Goal: Answer question/provide support

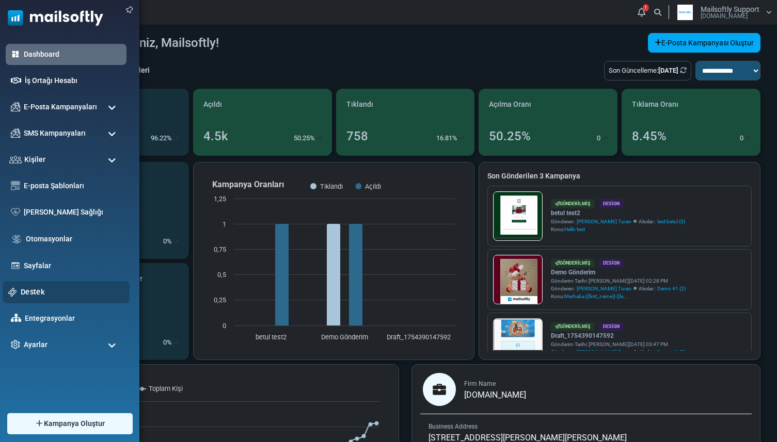
click at [27, 287] on link "Destek" at bounding box center [72, 292] width 103 height 11
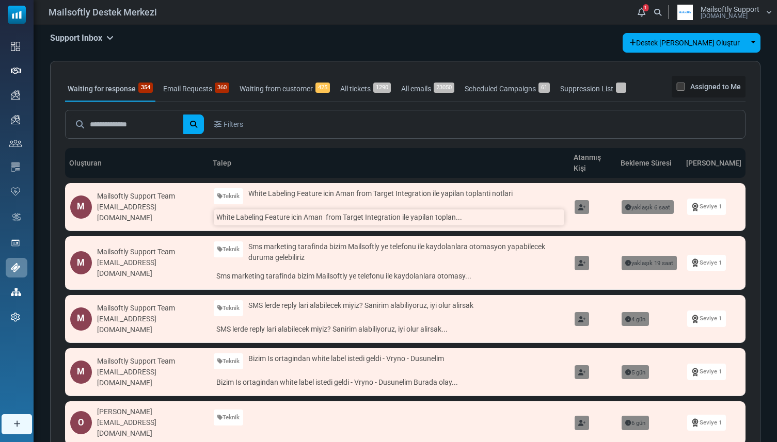
click at [305, 216] on link "White Labeling Feature icin Aman from Target Integration ile yapilan toplan..." at bounding box center [389, 218] width 351 height 16
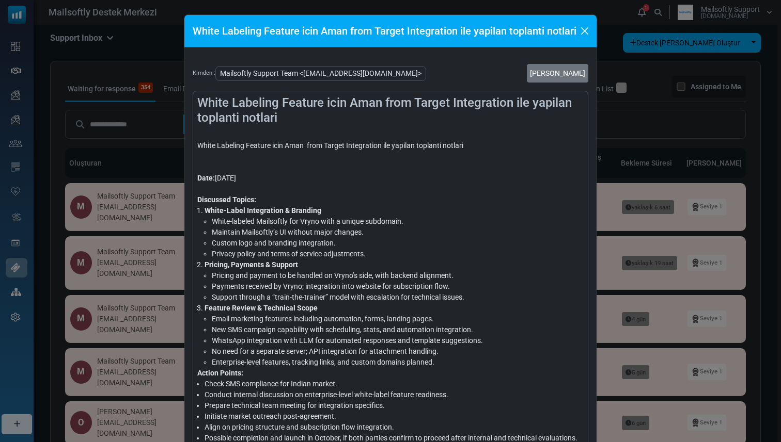
scroll to position [20, 0]
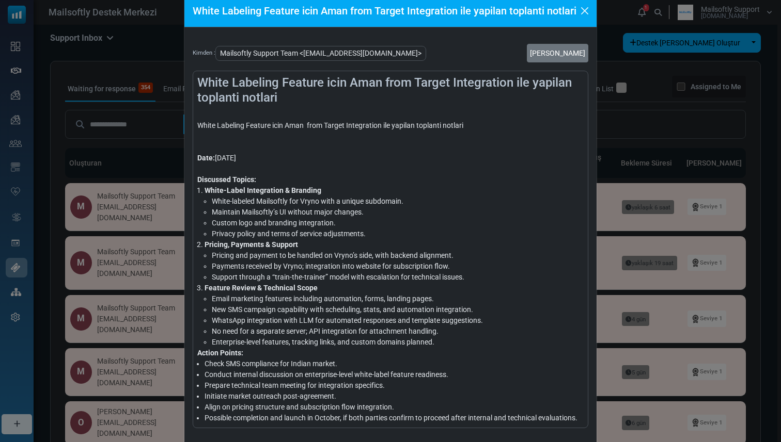
click at [306, 200] on li "White-labeled Mailsoftly for Vryno with a unique subdomain." at bounding box center [398, 201] width 372 height 11
click at [341, 179] on div "Discussed Topics:" at bounding box center [390, 179] width 386 height 11
click at [321, 215] on li "Maintain Mailsoftly’s UI without major changes." at bounding box center [398, 212] width 372 height 11
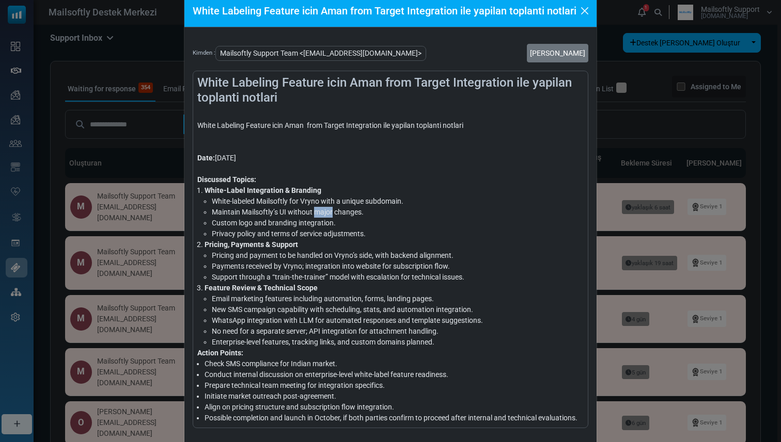
click at [321, 215] on li "Maintain Mailsoftly’s UI without major changes." at bounding box center [398, 212] width 372 height 11
click at [319, 223] on li "Custom logo and branding integration." at bounding box center [398, 223] width 372 height 11
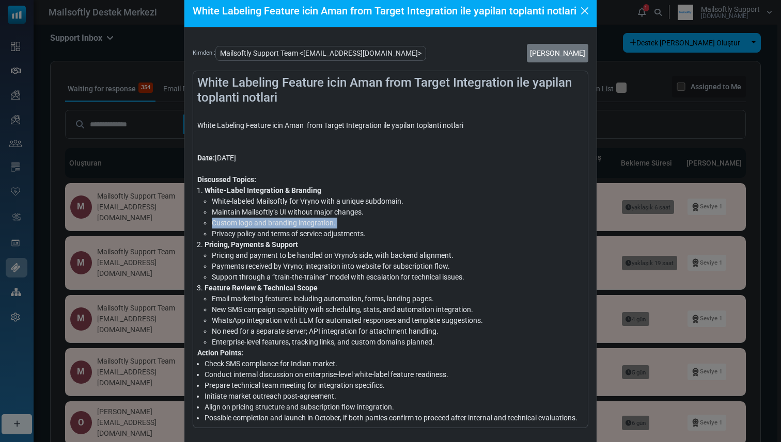
click at [344, 223] on li "Custom logo and branding integration." at bounding box center [398, 223] width 372 height 11
click at [315, 223] on li "Custom logo and branding integration." at bounding box center [398, 223] width 372 height 11
click at [314, 232] on li "Privacy policy and terms of service adjustments." at bounding box center [398, 234] width 372 height 11
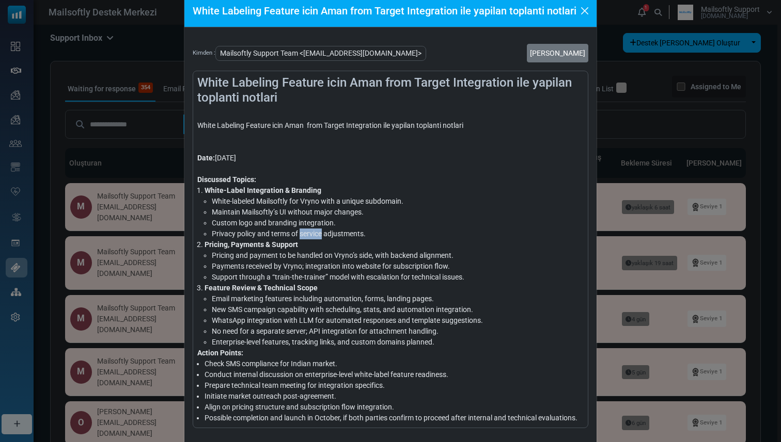
click at [314, 232] on li "Privacy policy and terms of service adjustments." at bounding box center [398, 234] width 372 height 11
click at [355, 229] on li "Privacy policy and terms of service adjustments." at bounding box center [398, 234] width 372 height 11
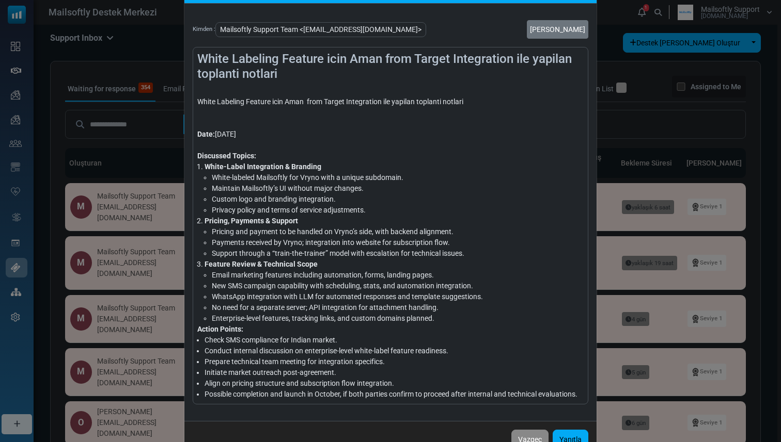
click at [316, 231] on li "Pricing and payment to be handled on Vryno’s side, with backend alignment." at bounding box center [398, 232] width 372 height 11
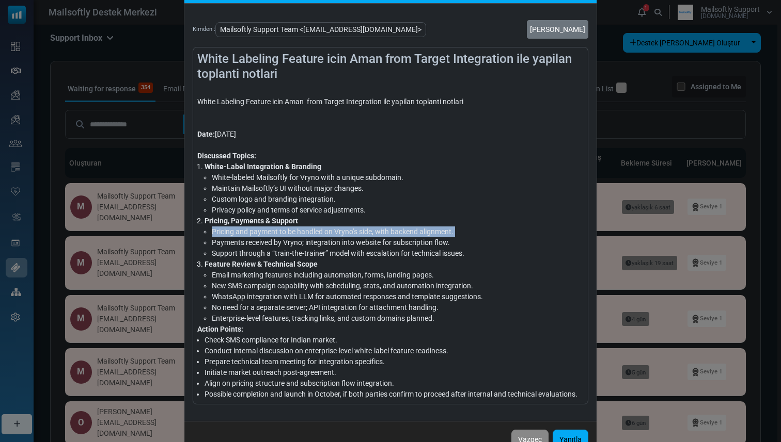
click at [316, 231] on li "Pricing and payment to be handled on Vryno’s side, with backend alignment." at bounding box center [398, 232] width 372 height 11
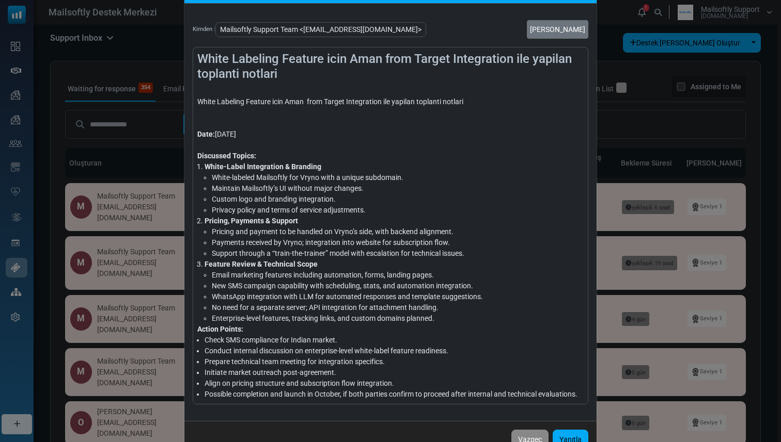
click at [337, 221] on li "Pricing, Payments & Support Pricing and payment to be handled on Vryno’s side, …" at bounding box center [393, 237] width 379 height 43
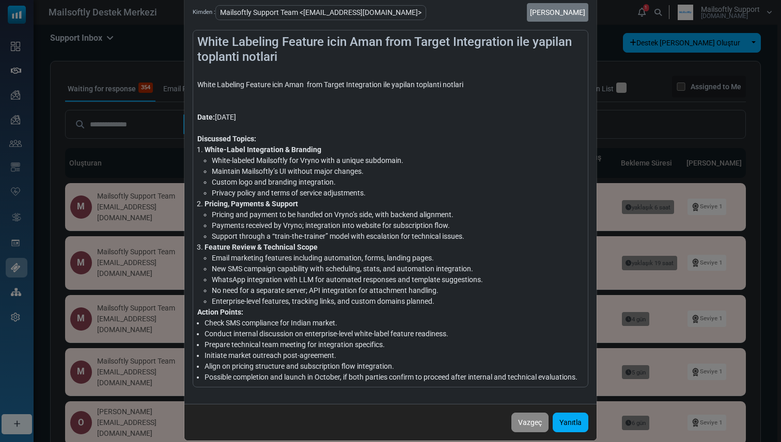
scroll to position [70, 0]
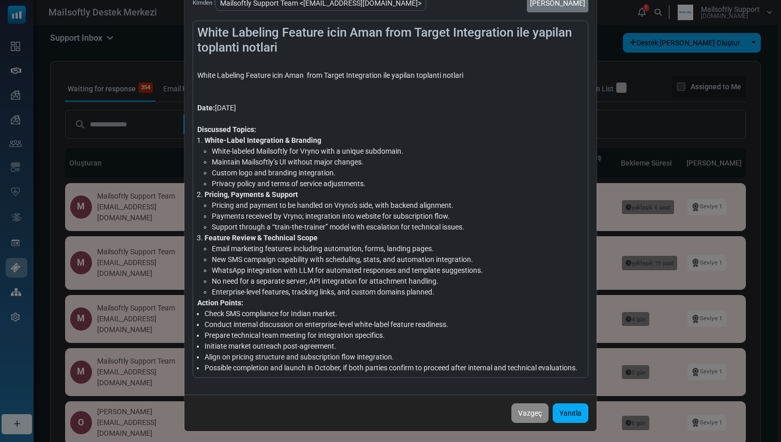
click at [345, 206] on li "Pricing and payment to be handled on Vryno’s side, with backend alignment." at bounding box center [398, 205] width 372 height 11
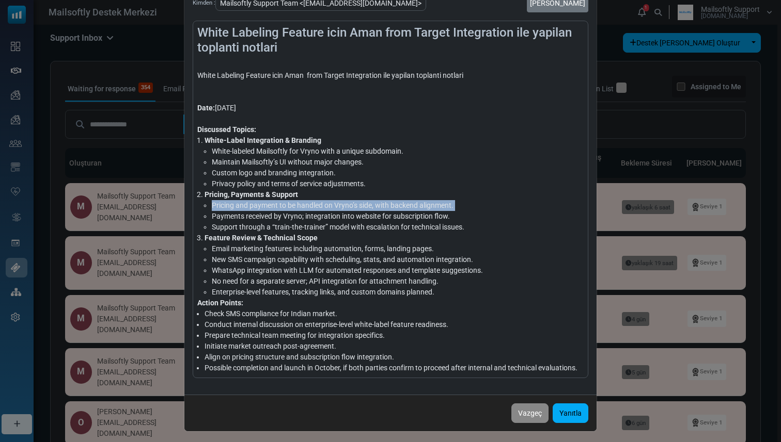
click at [345, 206] on li "Pricing and payment to be handled on Vryno’s side, with backend alignment." at bounding box center [398, 205] width 372 height 11
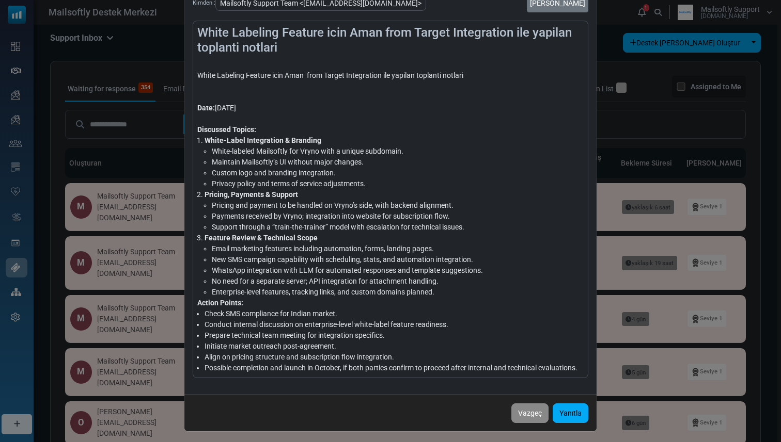
click at [348, 198] on li "Pricing, Payments & Support Pricing and payment to be handled on Vryno’s side, …" at bounding box center [393, 210] width 379 height 43
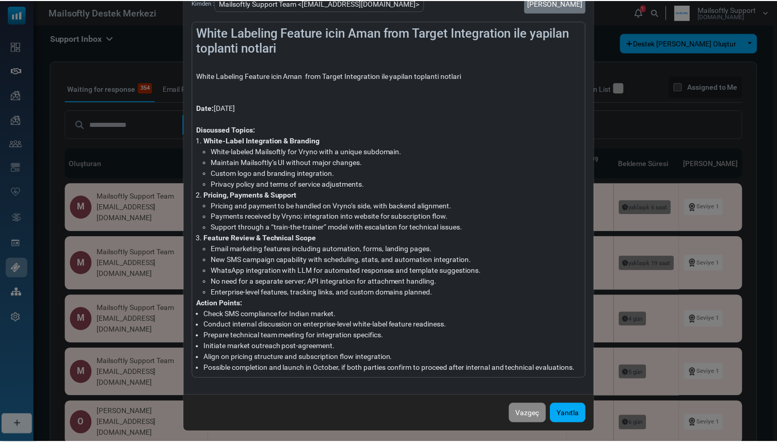
scroll to position [74, 0]
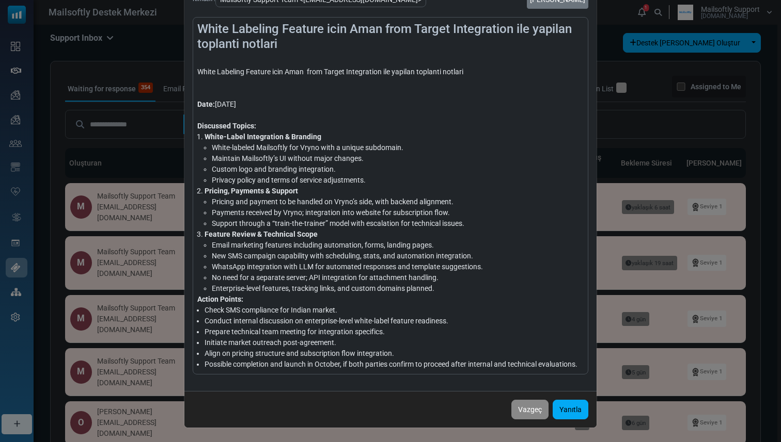
click at [340, 209] on li "Payments received by Vryno; integration into website for subscription flow." at bounding box center [398, 213] width 372 height 11
click at [345, 194] on li "Pricing, Payments & Support Pricing and payment to be handled on Vryno’s side, …" at bounding box center [393, 207] width 379 height 43
click at [339, 221] on li "Support through a “train-the-trainer” model with escalation for technical issue…" at bounding box center [398, 223] width 372 height 11
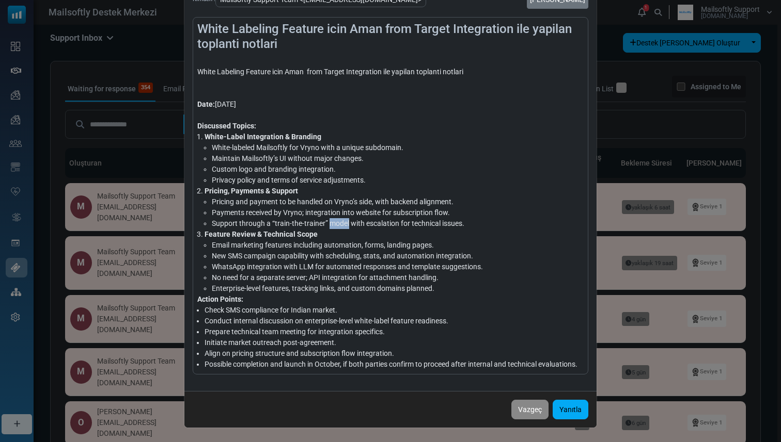
click at [339, 221] on li "Support through a “train-the-trainer” model with escalation for technical issue…" at bounding box center [398, 223] width 372 height 11
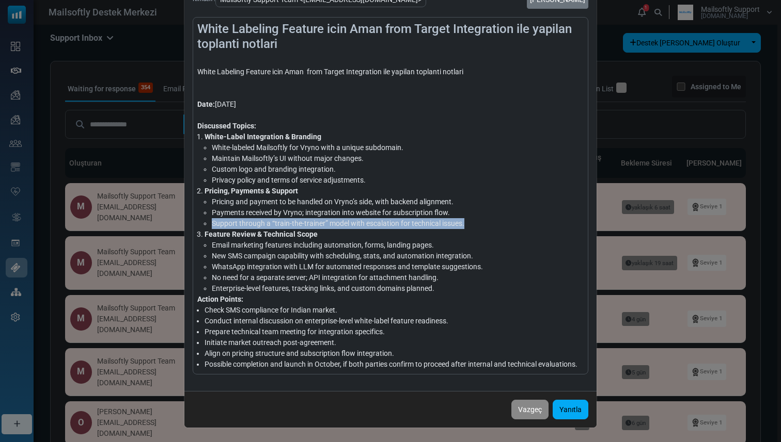
click at [339, 221] on li "Support through a “train-the-trainer” model with escalation for technical issue…" at bounding box center [398, 223] width 372 height 11
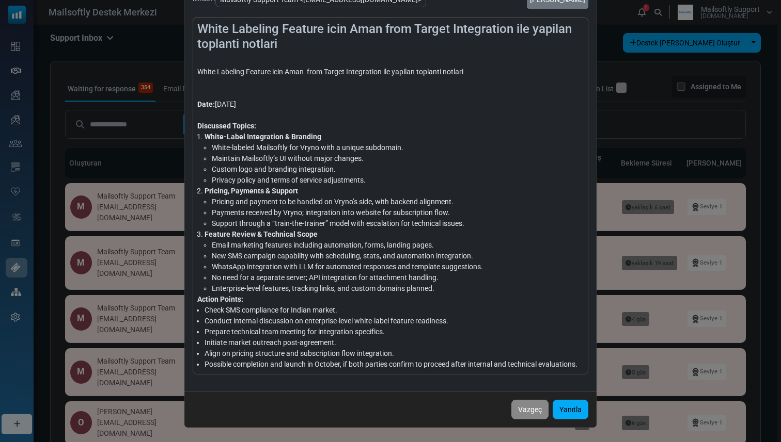
click at [347, 199] on li "Pricing and payment to be handled on Vryno’s side, with backend alignment." at bounding box center [398, 202] width 372 height 11
click at [321, 245] on li "Email marketing features including automation, forms, landing pages." at bounding box center [398, 245] width 372 height 11
click at [332, 236] on li "Feature Review & Technical Scope Email marketing features including automation,…" at bounding box center [393, 261] width 379 height 65
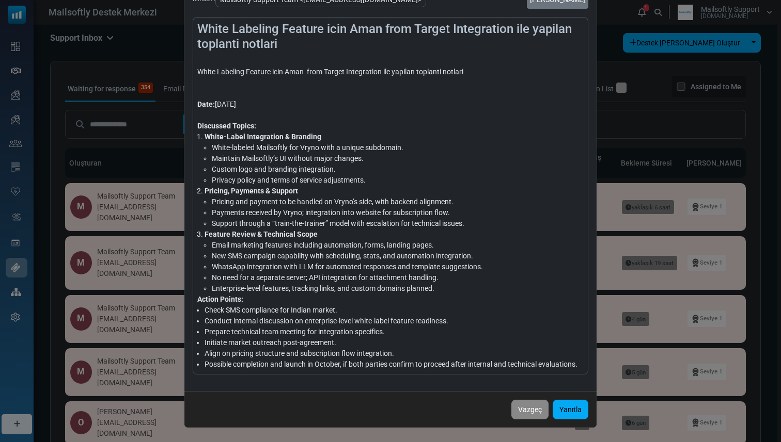
click at [324, 257] on li "New SMS campaign capability with scheduling, stats, and automation integration." at bounding box center [398, 256] width 372 height 11
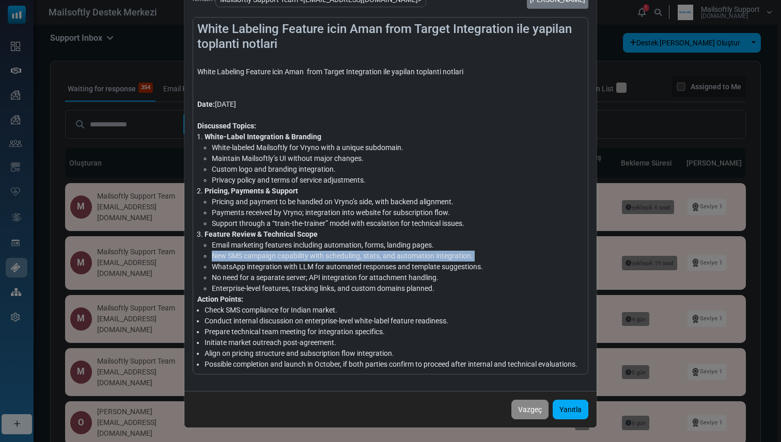
click at [324, 257] on li "New SMS campaign capability with scheduling, stats, and automation integration." at bounding box center [398, 256] width 372 height 11
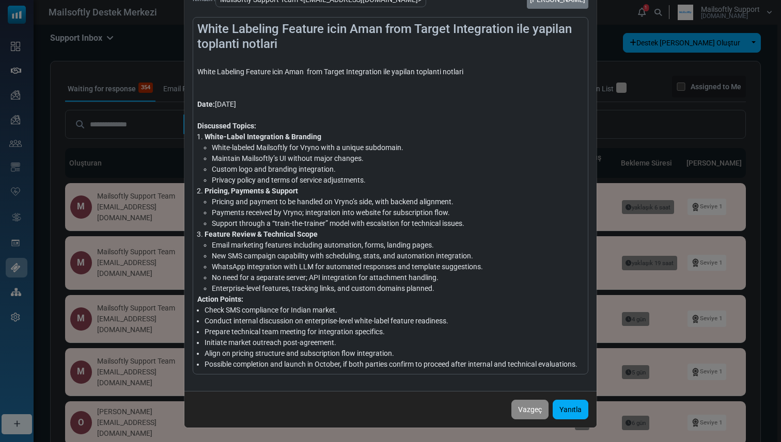
click at [336, 236] on li "Feature Review & Technical Scope Email marketing features including automation,…" at bounding box center [393, 261] width 379 height 65
click at [329, 256] on li "New SMS campaign capability with scheduling, stats, and automation integration." at bounding box center [398, 256] width 372 height 11
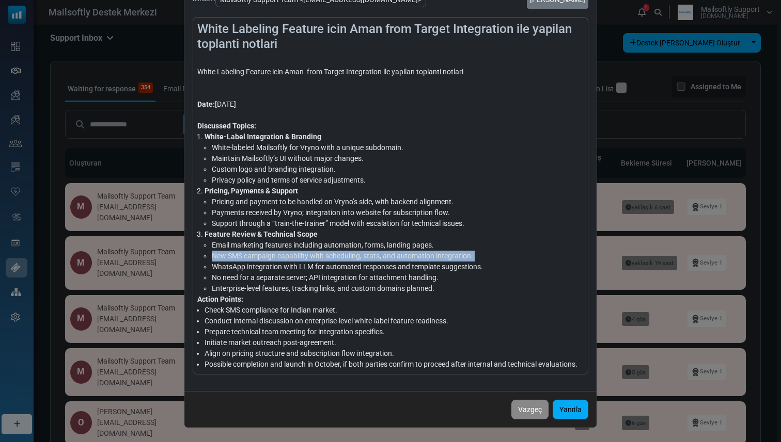
click at [329, 256] on li "New SMS campaign capability with scheduling, stats, and automation integration." at bounding box center [398, 256] width 372 height 11
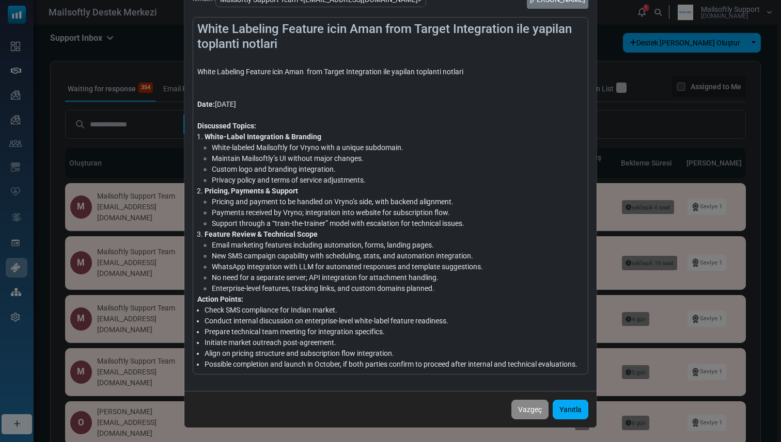
click at [339, 236] on li "Feature Review & Technical Scope Email marketing features including automation,…" at bounding box center [393, 261] width 379 height 65
click at [322, 267] on li "WhatsApp integration with LLM for automated responses and template suggestions." at bounding box center [398, 267] width 372 height 11
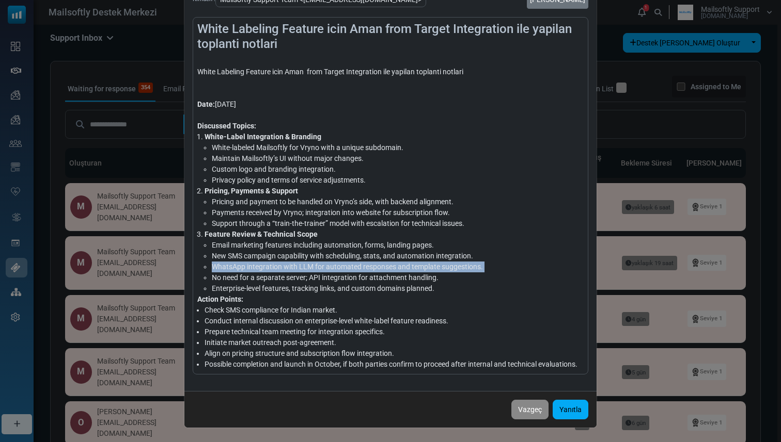
click at [322, 267] on li "WhatsApp integration with LLM for automated responses and template suggestions." at bounding box center [398, 267] width 372 height 11
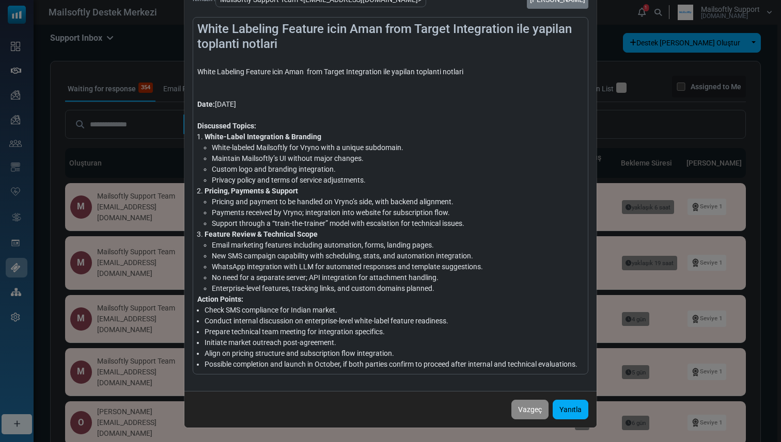
click at [320, 275] on li "No need for a separate server; API integration for attachment handling." at bounding box center [398, 278] width 372 height 11
click at [317, 284] on li "Enterprise-level features, tracking links, and custom domains planned." at bounding box center [398, 288] width 372 height 11
click at [321, 277] on li "No need for a separate server; API integration for attachment handling." at bounding box center [398, 278] width 372 height 11
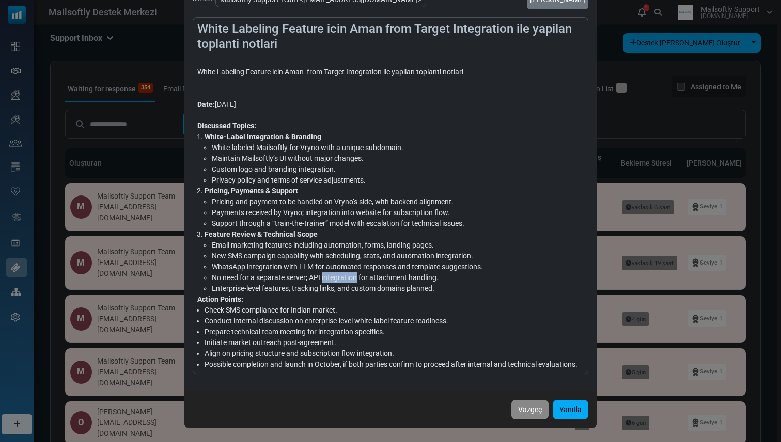
click at [321, 277] on li "No need for a separate server; API integration for attachment handling." at bounding box center [398, 278] width 372 height 11
click at [317, 293] on li "Enterprise-level features, tracking links, and custom domains planned." at bounding box center [398, 288] width 372 height 11
click at [320, 287] on li "Enterprise-level features, tracking links, and custom domains planned." at bounding box center [398, 288] width 372 height 11
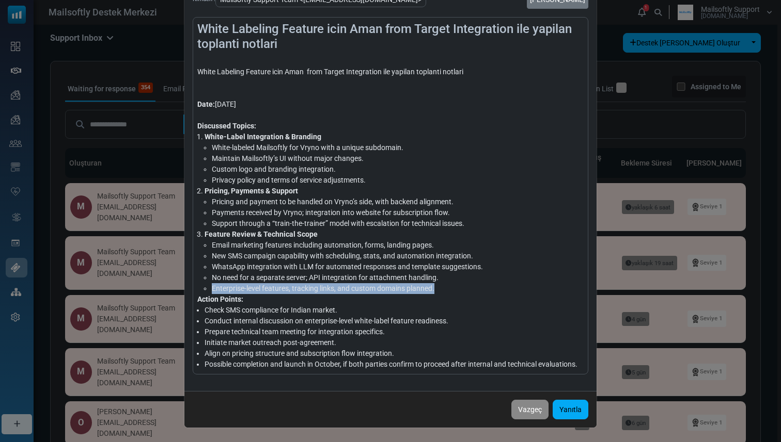
click at [320, 287] on li "Enterprise-level features, tracking links, and custom domains planned." at bounding box center [398, 288] width 372 height 11
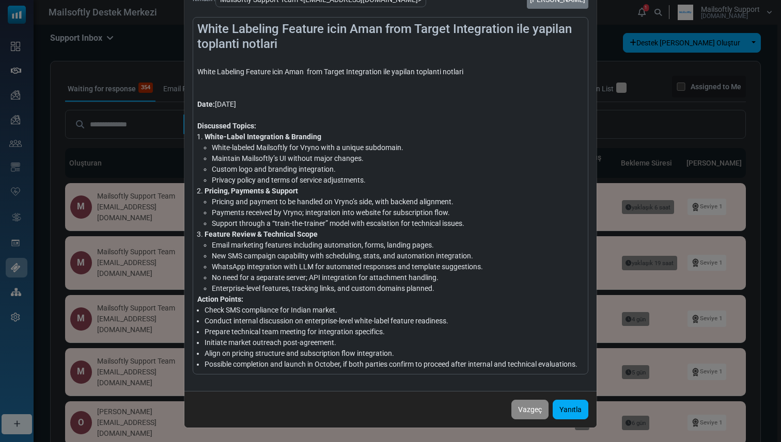
click at [317, 295] on div "Action Points:" at bounding box center [390, 299] width 386 height 11
click at [318, 293] on li "Enterprise-level features, tracking links, and custom domains planned." at bounding box center [398, 288] width 372 height 11
click at [319, 290] on li "Enterprise-level features, tracking links, and custom domains planned." at bounding box center [398, 288] width 372 height 11
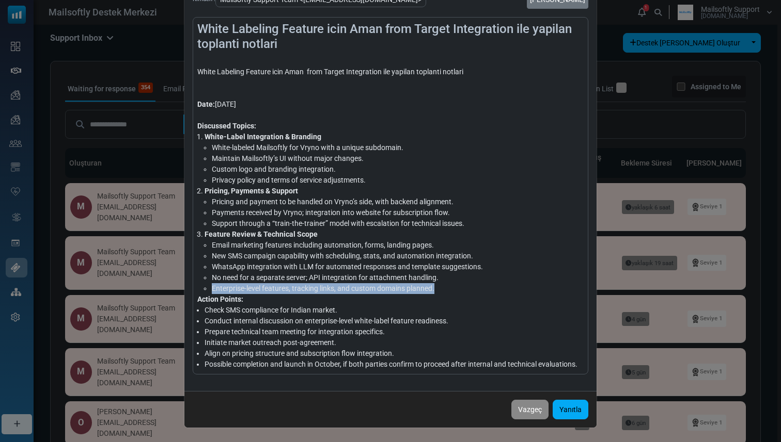
click at [319, 290] on li "Enterprise-level features, tracking links, and custom domains planned." at bounding box center [398, 288] width 372 height 11
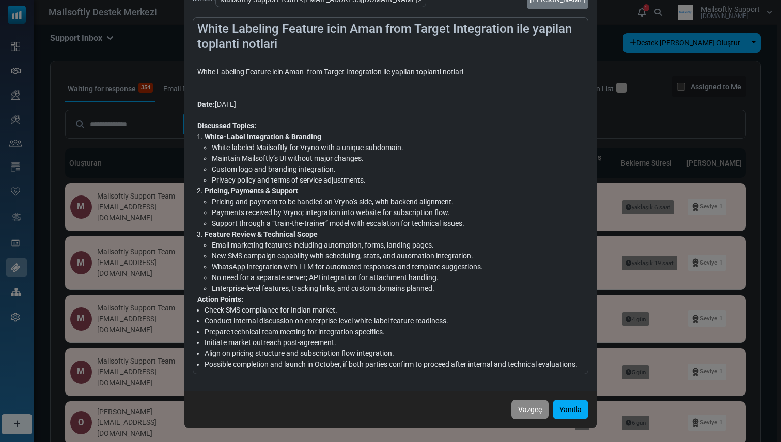
click at [319, 295] on div "Action Points:" at bounding box center [390, 299] width 386 height 11
click at [157, 267] on div "White Labeling Feature icin Aman from Target Integration ile yapilan toplanti n…" at bounding box center [390, 221] width 781 height 442
